Goal: Task Accomplishment & Management: Use online tool/utility

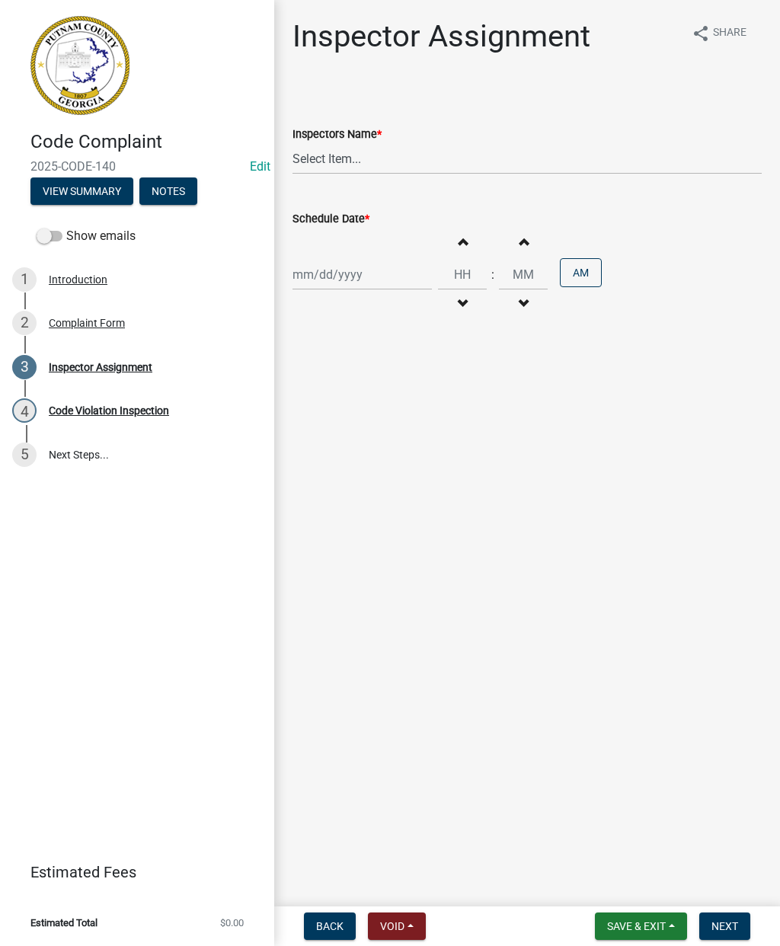
click at [94, 321] on div "Complaint Form" at bounding box center [87, 323] width 76 height 11
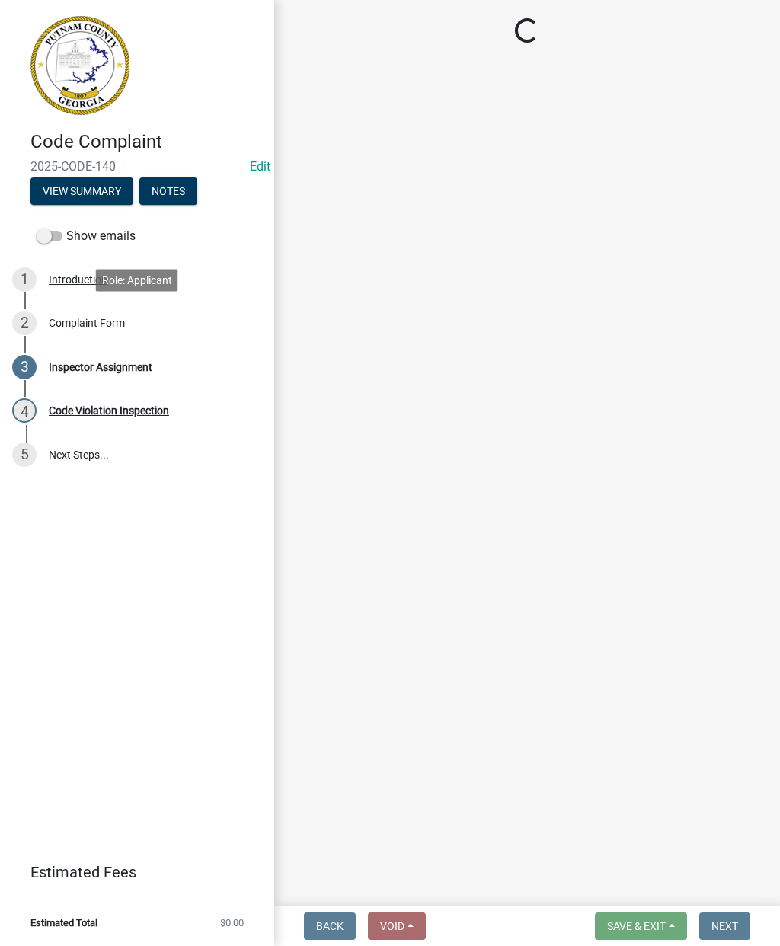
select select "76170ab1-b25a-468b-8231-d5eb0e85b261"
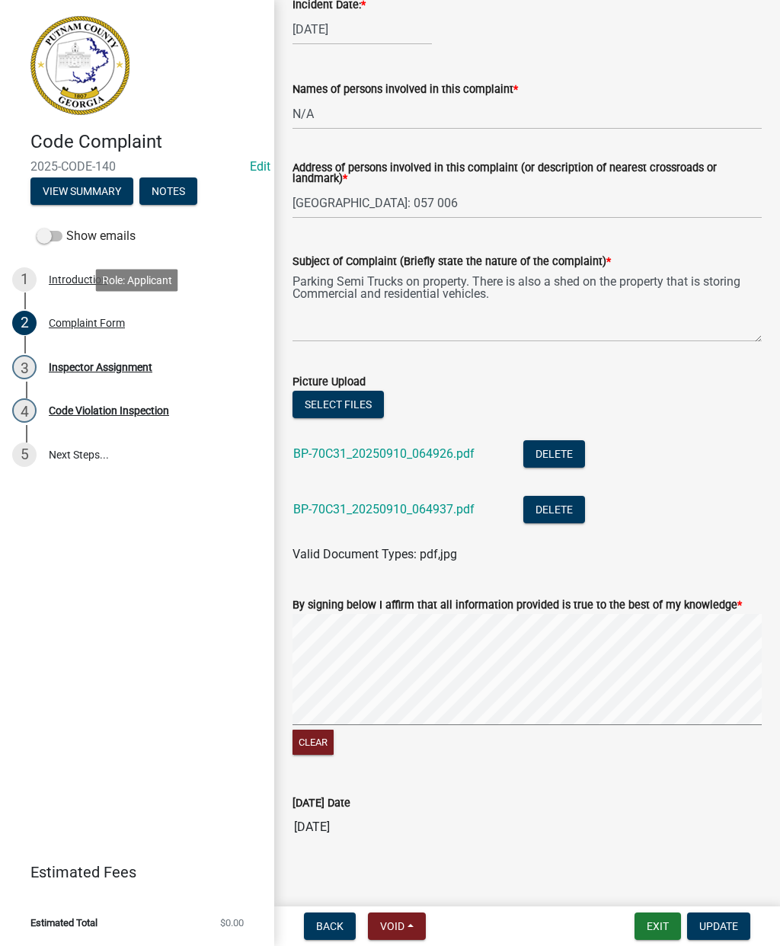
scroll to position [731, 0]
click at [373, 451] on link "BP-70C31_20250910_064926.pdf" at bounding box center [383, 453] width 181 height 14
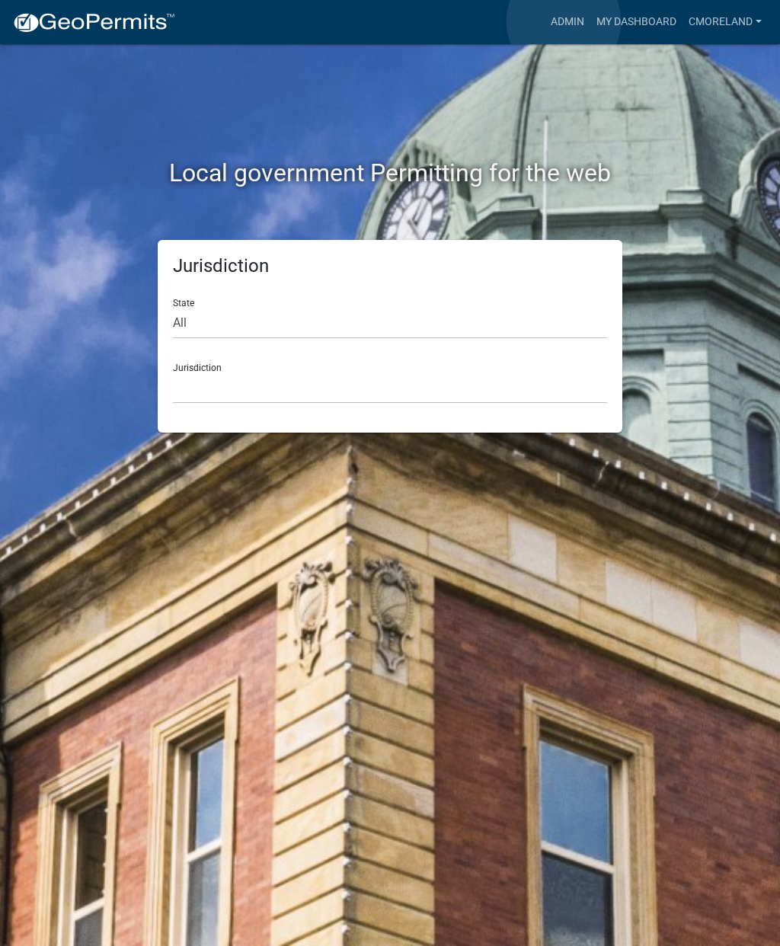
click at [565, 21] on link "Admin" at bounding box center [568, 22] width 46 height 29
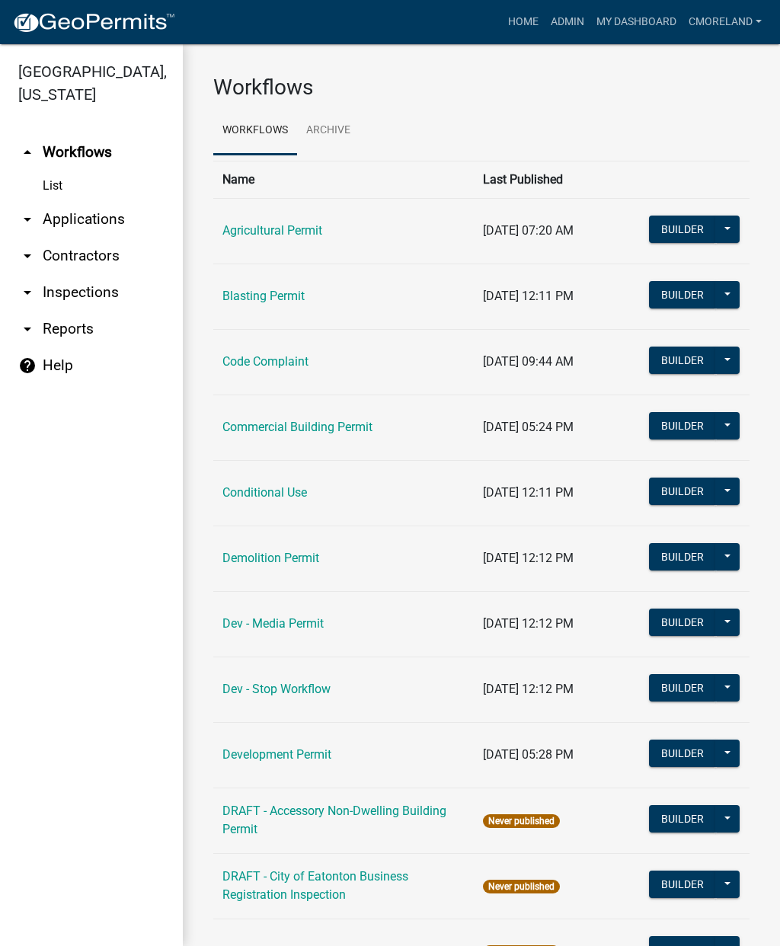
click at [86, 292] on link "arrow_drop_down Inspections" at bounding box center [91, 292] width 183 height 37
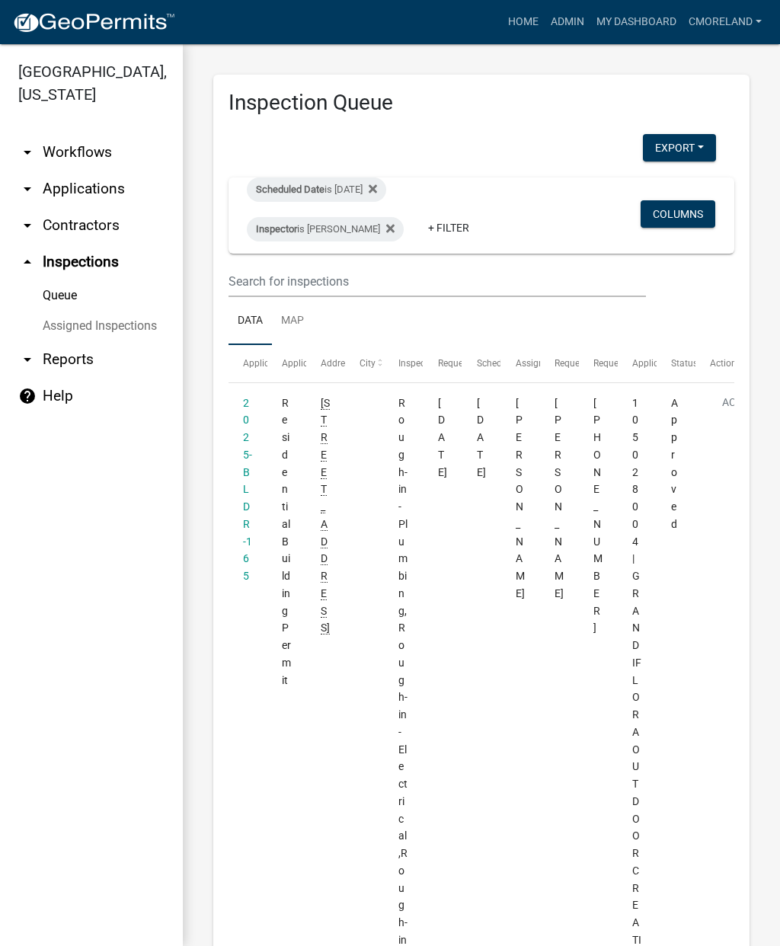
click at [365, 230] on div "Inspector is Cedrick Moreland" at bounding box center [325, 229] width 157 height 24
select select "a0ea4169-8540-4a2c-b9f4-cf4c1ffdeb95"
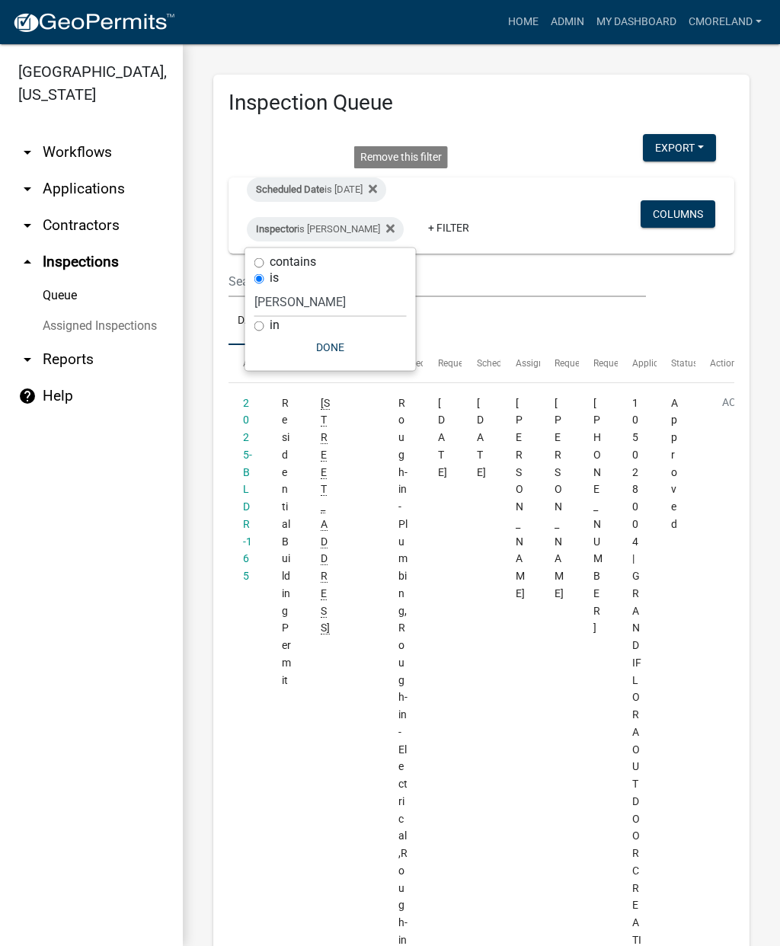
click at [377, 186] on icon at bounding box center [373, 188] width 8 height 8
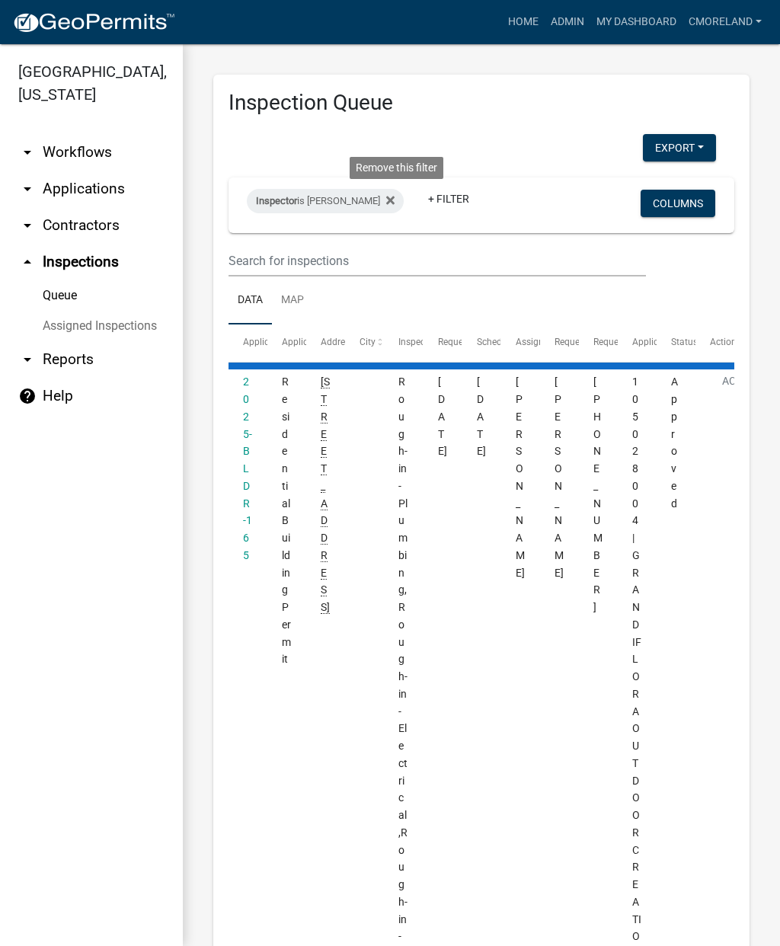
click at [389, 193] on fa-icon at bounding box center [387, 201] width 14 height 24
select select "2: 50"
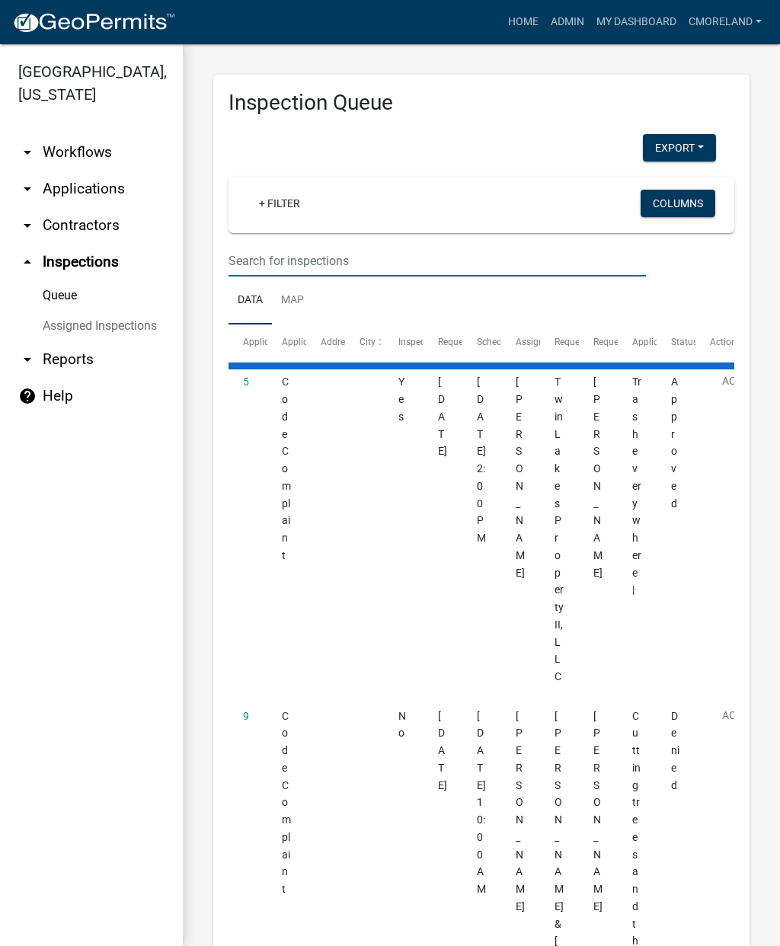
click at [252, 254] on input "text" at bounding box center [438, 260] width 418 height 31
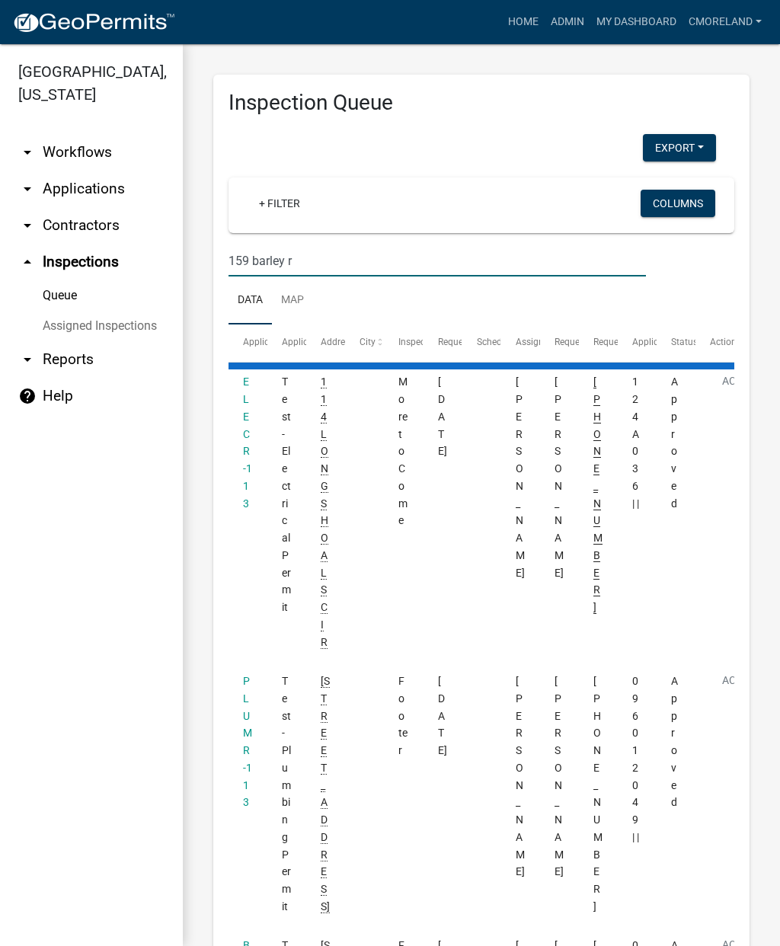
type input "159 barley rd"
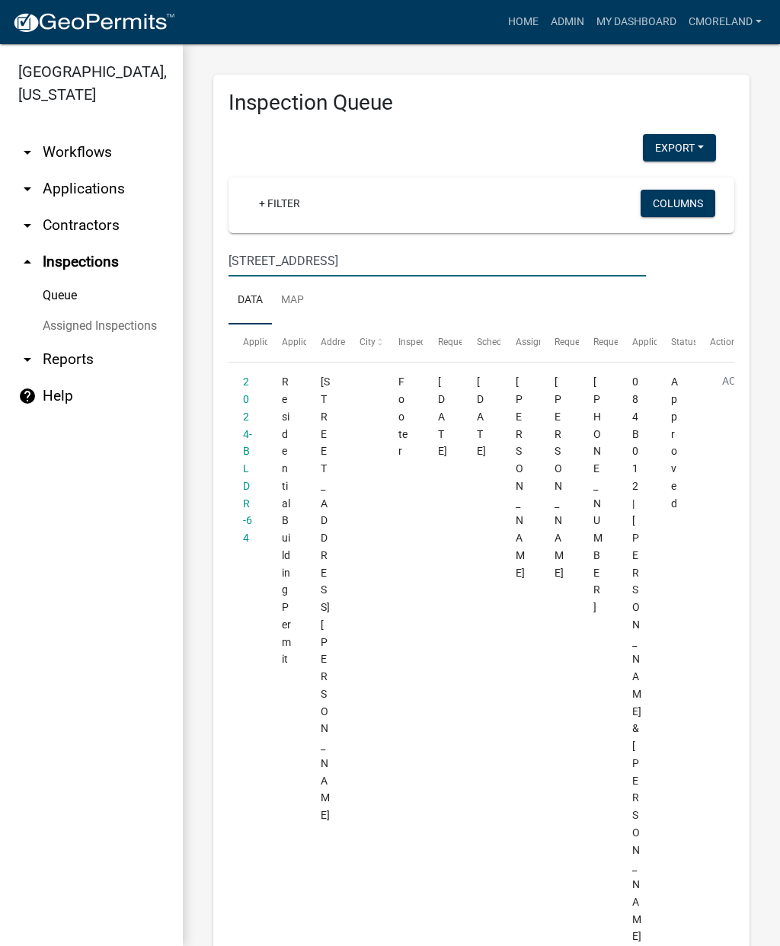
select select "2: 50"
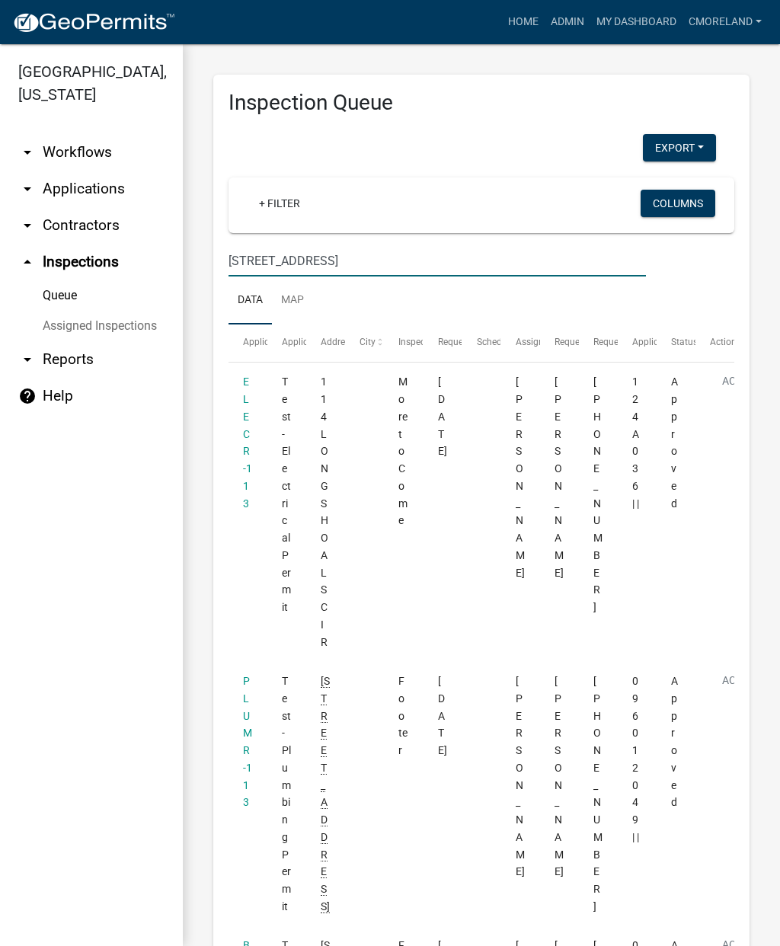
click at [270, 256] on input "159 barley rd" at bounding box center [438, 260] width 418 height 31
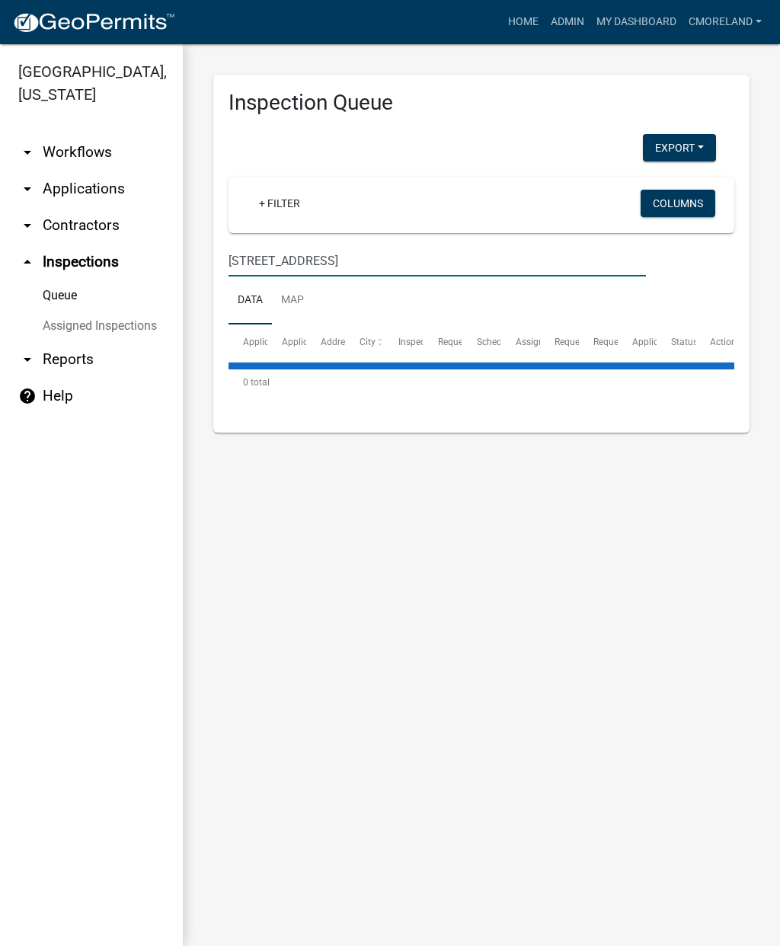
type input "159 bagley rd"
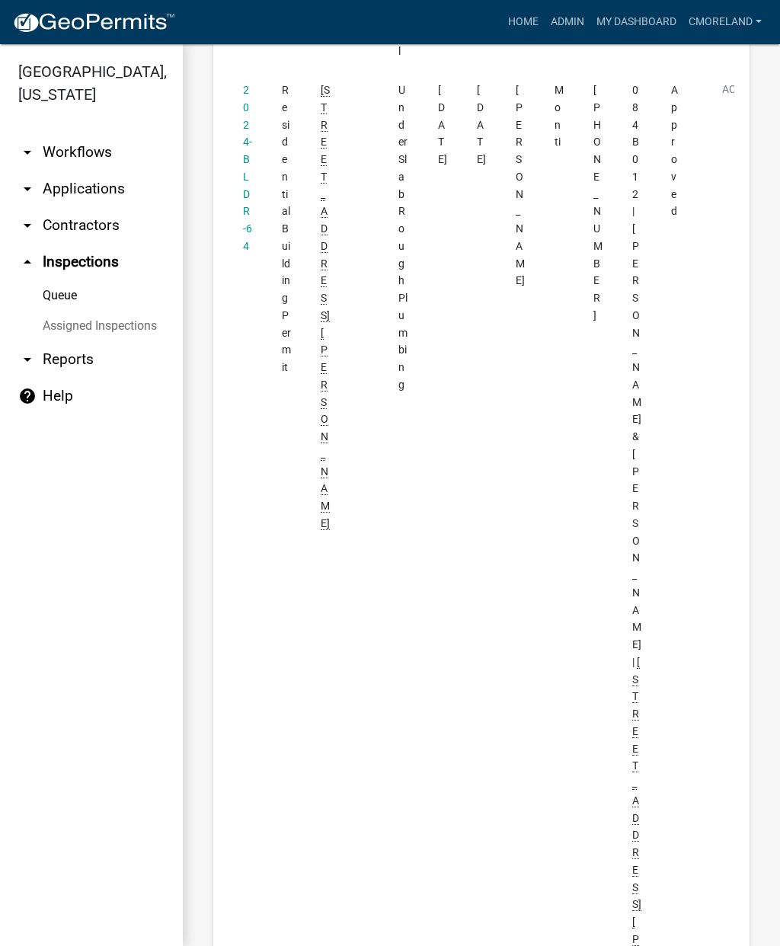
scroll to position [3371, 0]
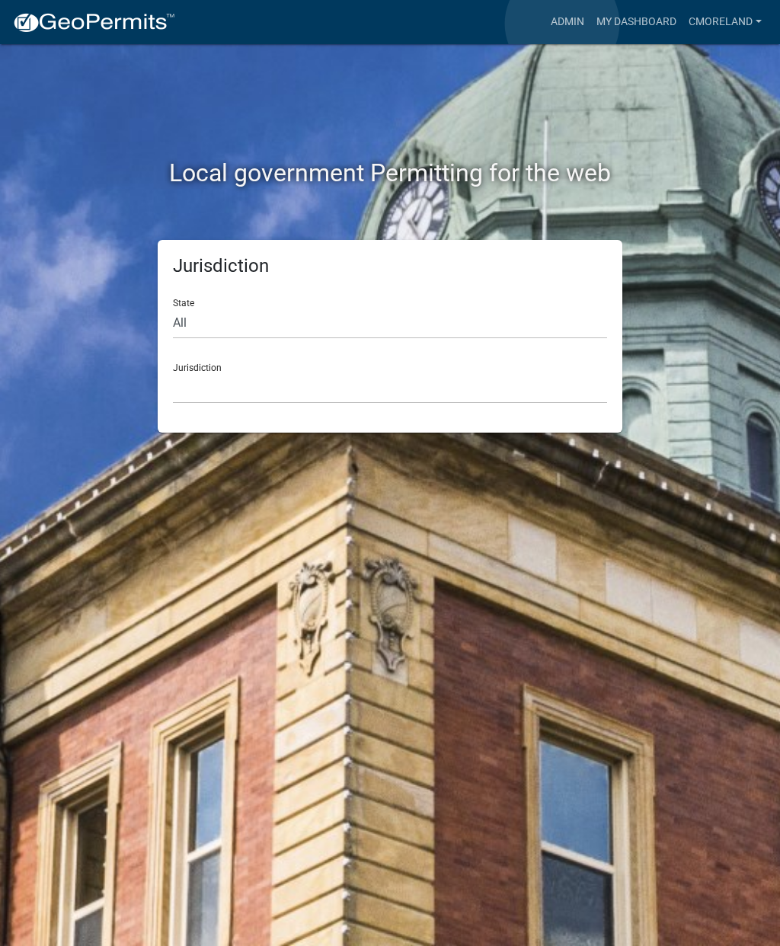
click at [563, 24] on link "Admin" at bounding box center [568, 22] width 46 height 29
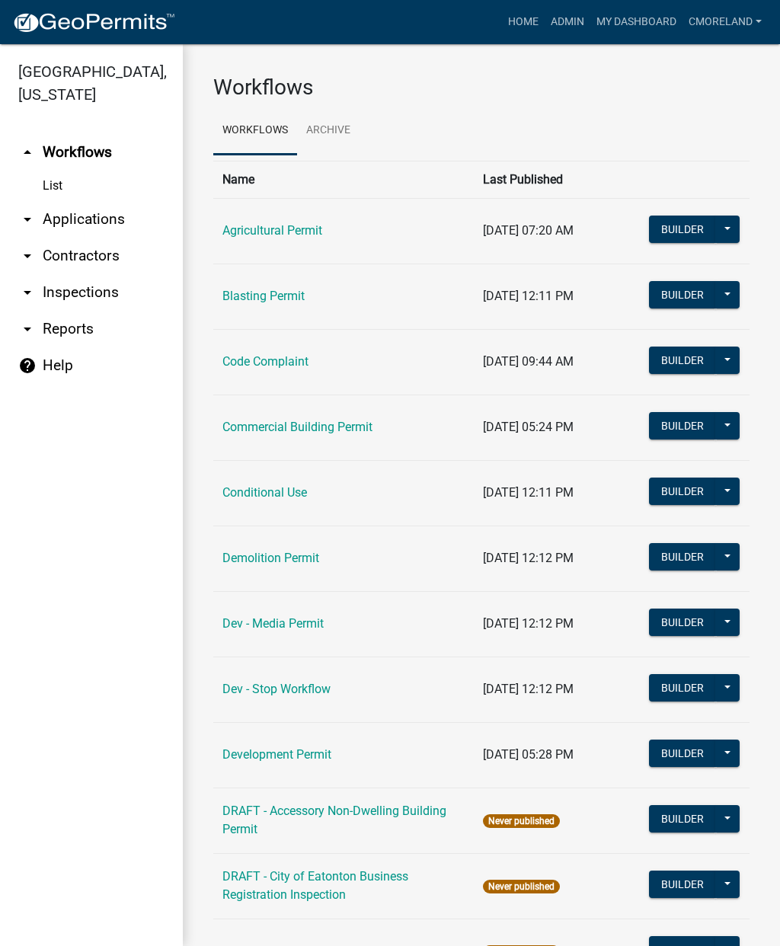
click at [87, 302] on link "arrow_drop_down Inspections" at bounding box center [91, 292] width 183 height 37
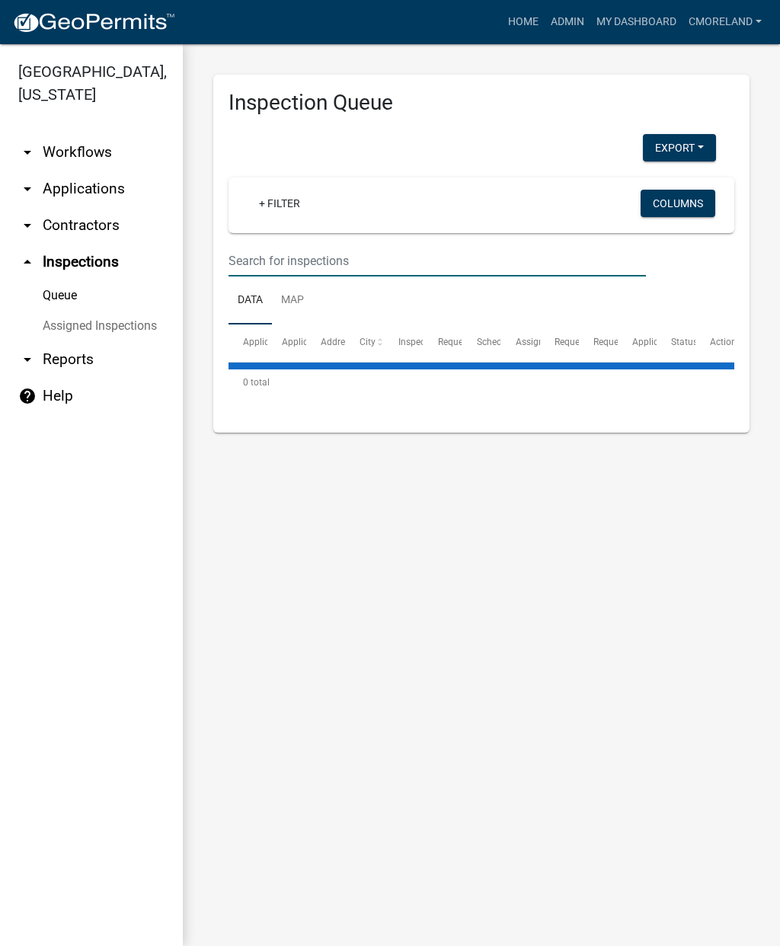
click at [274, 257] on input "text" at bounding box center [438, 260] width 418 height 31
select select "2: 50"
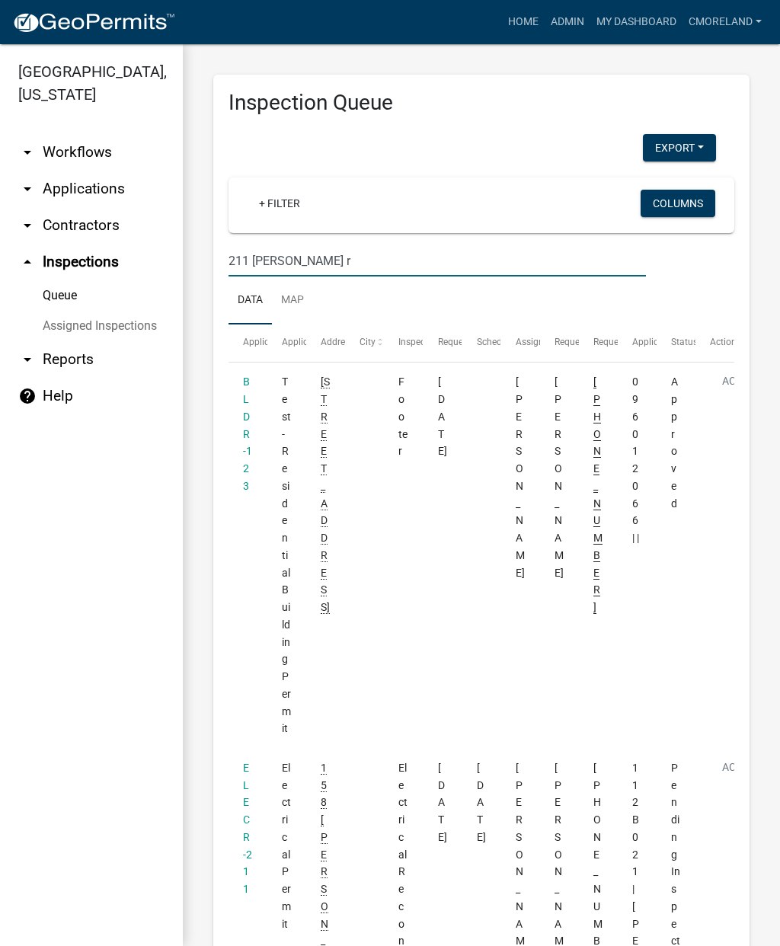
type input "[STREET_ADDRESS][PERSON_NAME]"
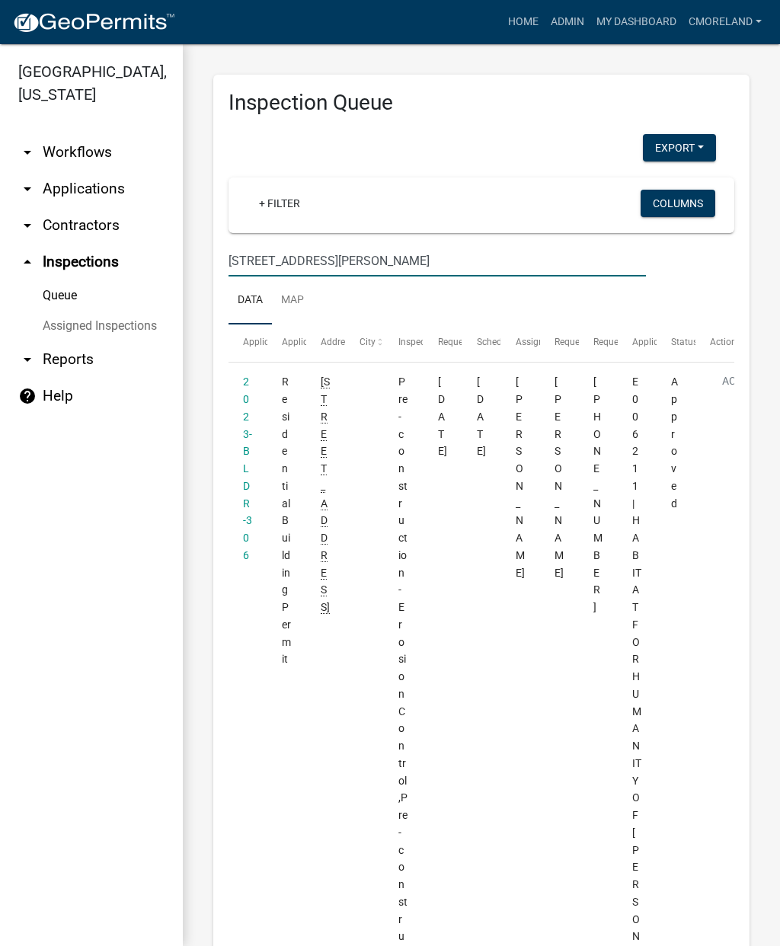
select select "2: 50"
